Goal: Task Accomplishment & Management: Use online tool/utility

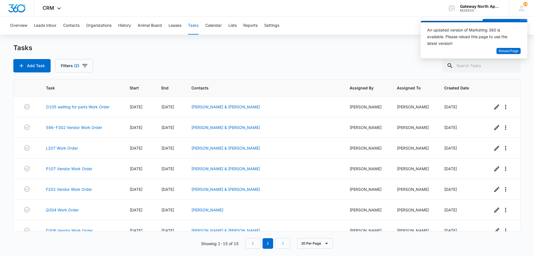
scroll to position [174, 0]
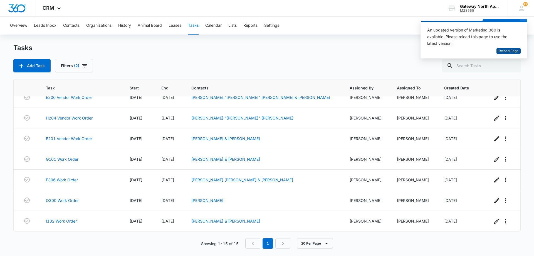
click at [510, 51] on span "Reload Page" at bounding box center [509, 50] width 20 height 5
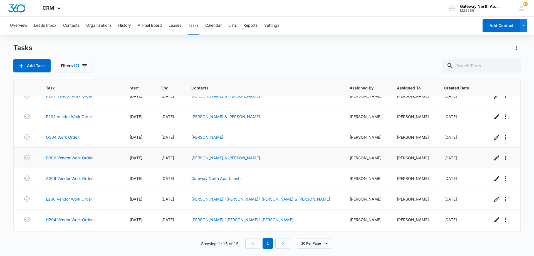
scroll to position [63, 0]
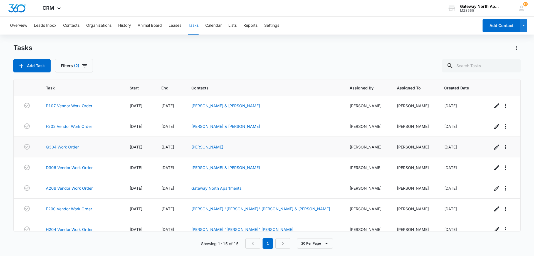
click at [77, 146] on link "Q304 Work Order" at bounding box center [62, 147] width 33 height 6
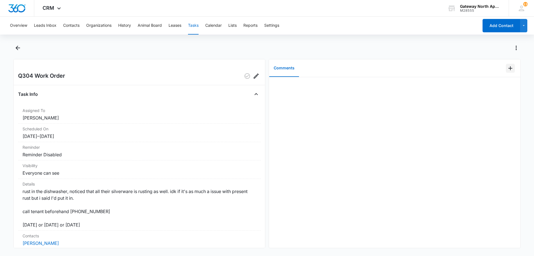
click at [507, 69] on icon "Add Comment" at bounding box center [510, 68] width 7 height 7
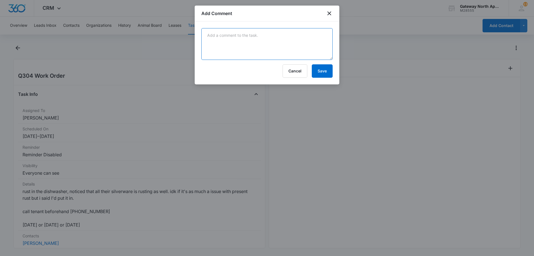
click at [248, 36] on textarea at bounding box center [266, 44] width 131 height 32
type textarea "called lvm 938am"
click at [324, 70] on button "Save" at bounding box center [322, 70] width 21 height 13
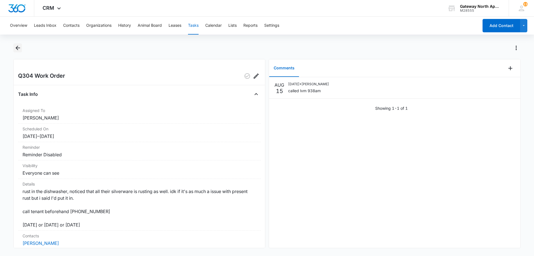
click at [17, 47] on icon "Back" at bounding box center [17, 47] width 7 height 7
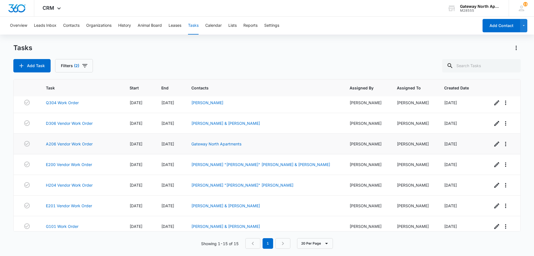
scroll to position [118, 0]
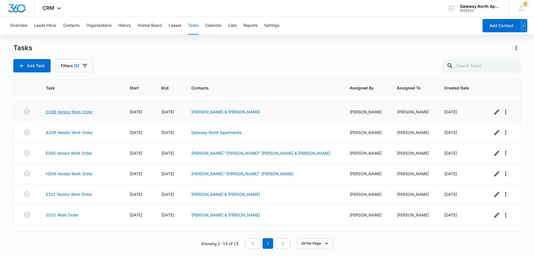
click at [75, 113] on link "D306 Vendor Work Order" at bounding box center [69, 112] width 47 height 6
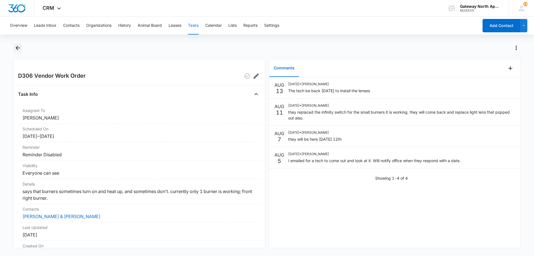
click at [20, 45] on icon "Back" at bounding box center [17, 47] width 7 height 7
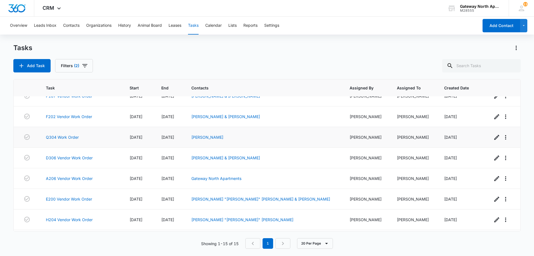
scroll to position [63, 0]
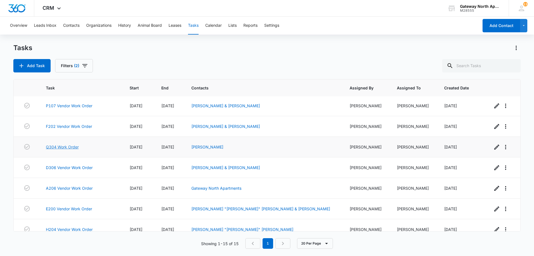
click at [71, 148] on link "Q304 Work Order" at bounding box center [62, 147] width 33 height 6
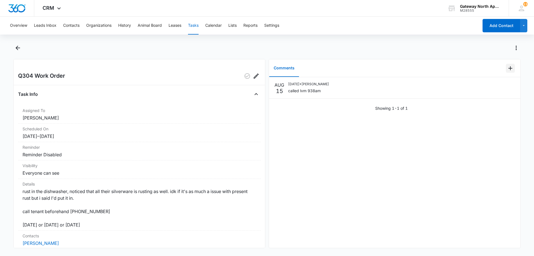
click at [507, 70] on icon "Add Comment" at bounding box center [510, 68] width 7 height 7
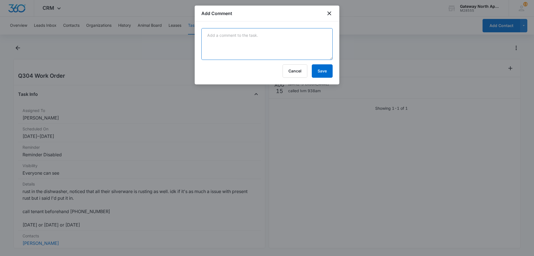
click at [267, 43] on textarea at bounding box center [266, 44] width 131 height 32
type textarea "go [DATE] 3 to 4"
click at [325, 71] on button "Save" at bounding box center [322, 70] width 21 height 13
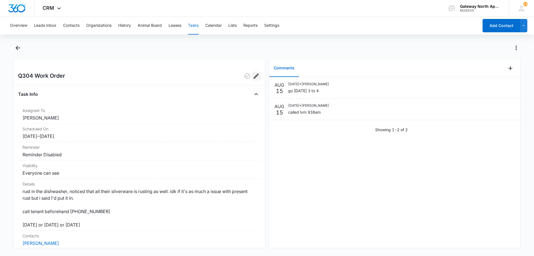
click at [254, 77] on icon "Edit" at bounding box center [256, 75] width 5 height 5
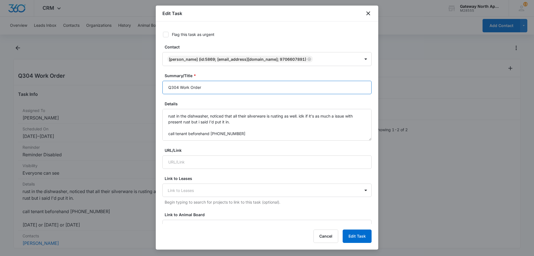
click at [179, 88] on input "Q304 Work Order" at bounding box center [266, 87] width 209 height 13
type input "Q304 8/22 3to4 text ahead reminder Work Order"
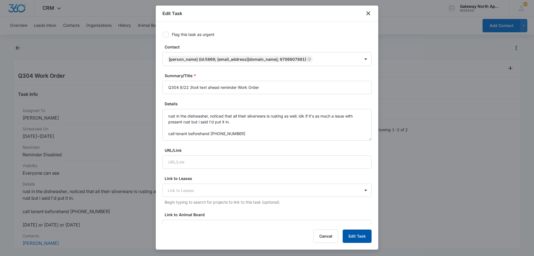
click at [361, 238] on button "Edit Task" at bounding box center [357, 235] width 29 height 13
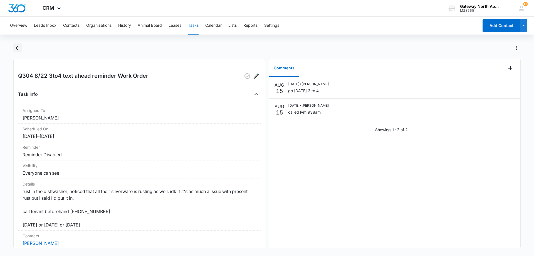
click at [16, 49] on icon "Back" at bounding box center [17, 47] width 7 height 7
